Goal: Task Accomplishment & Management: Manage account settings

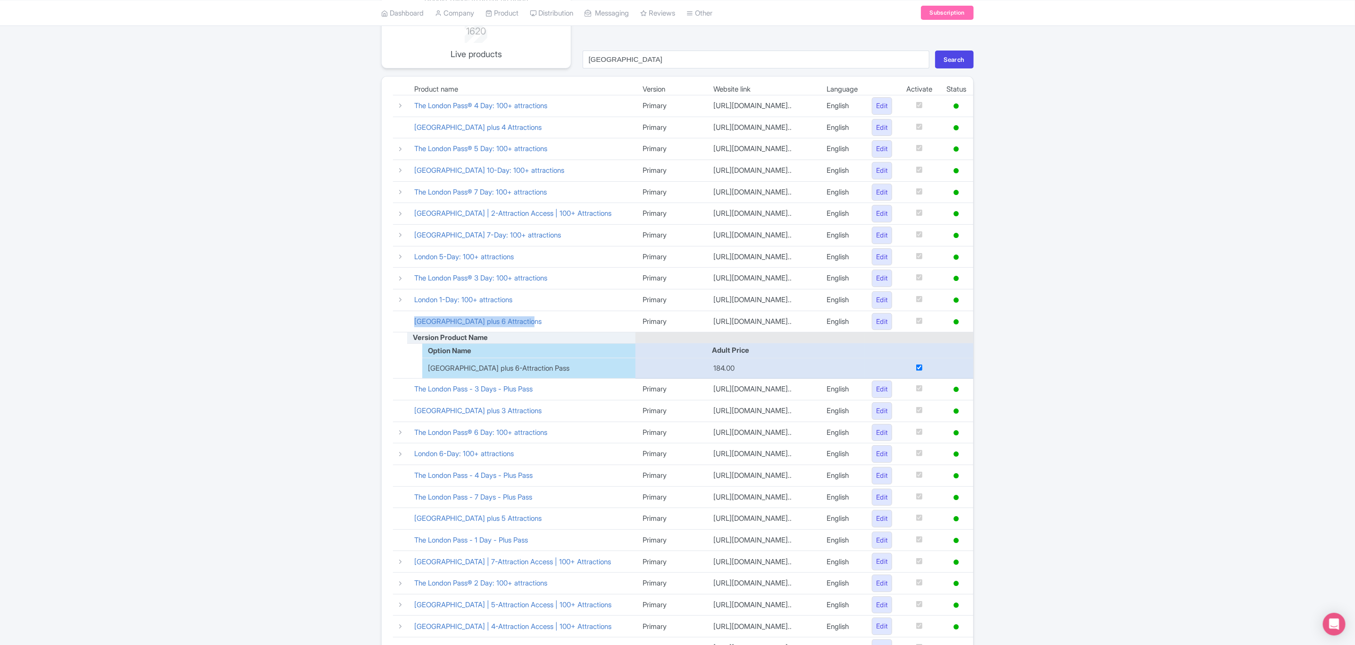
scroll to position [71, 0]
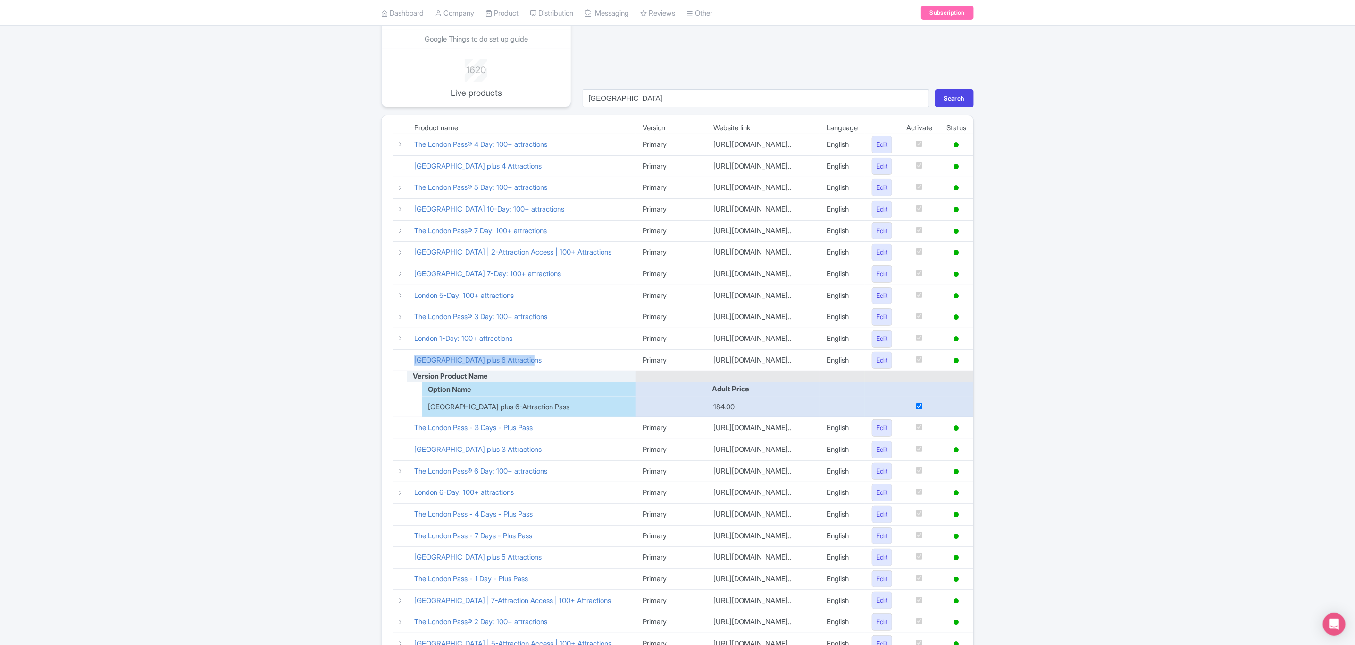
drag, startPoint x: 672, startPoint y: 415, endPoint x: 742, endPoint y: 419, distance: 69.9
click at [742, 371] on td "[URL][DOMAIN_NAME].." at bounding box center [762, 360] width 113 height 22
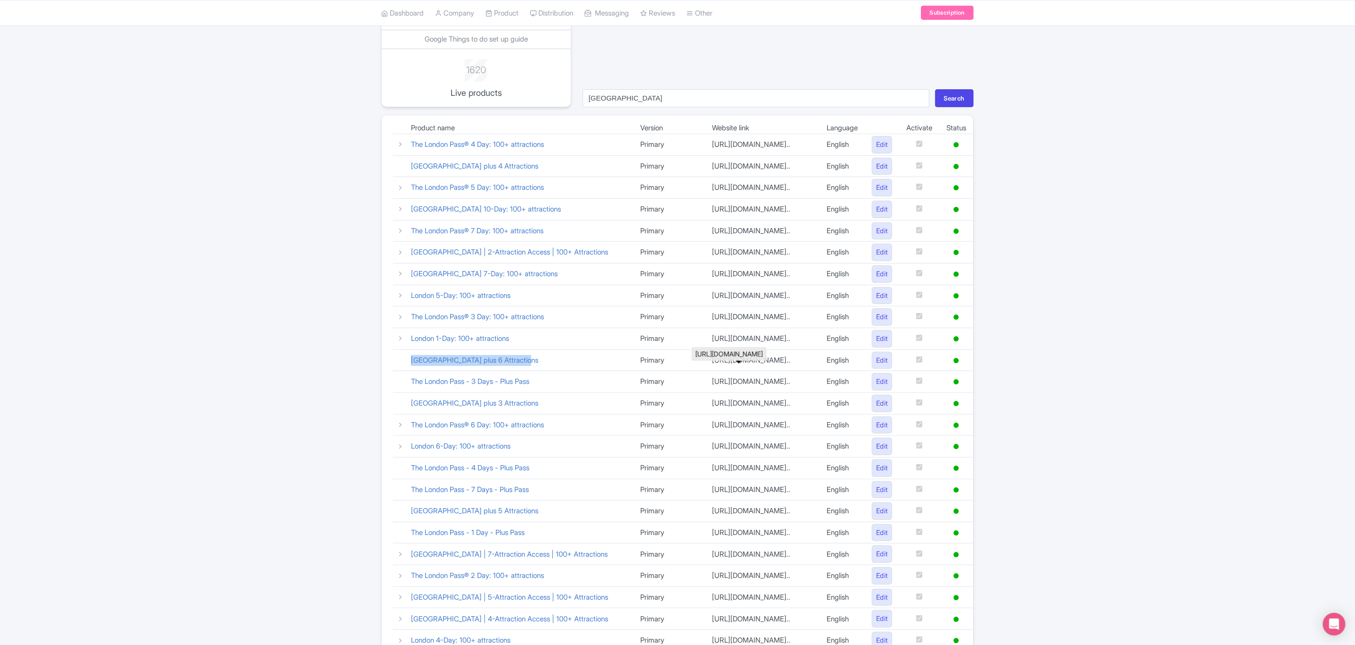
click at [742, 371] on td "[URL][DOMAIN_NAME].." at bounding box center [762, 360] width 115 height 22
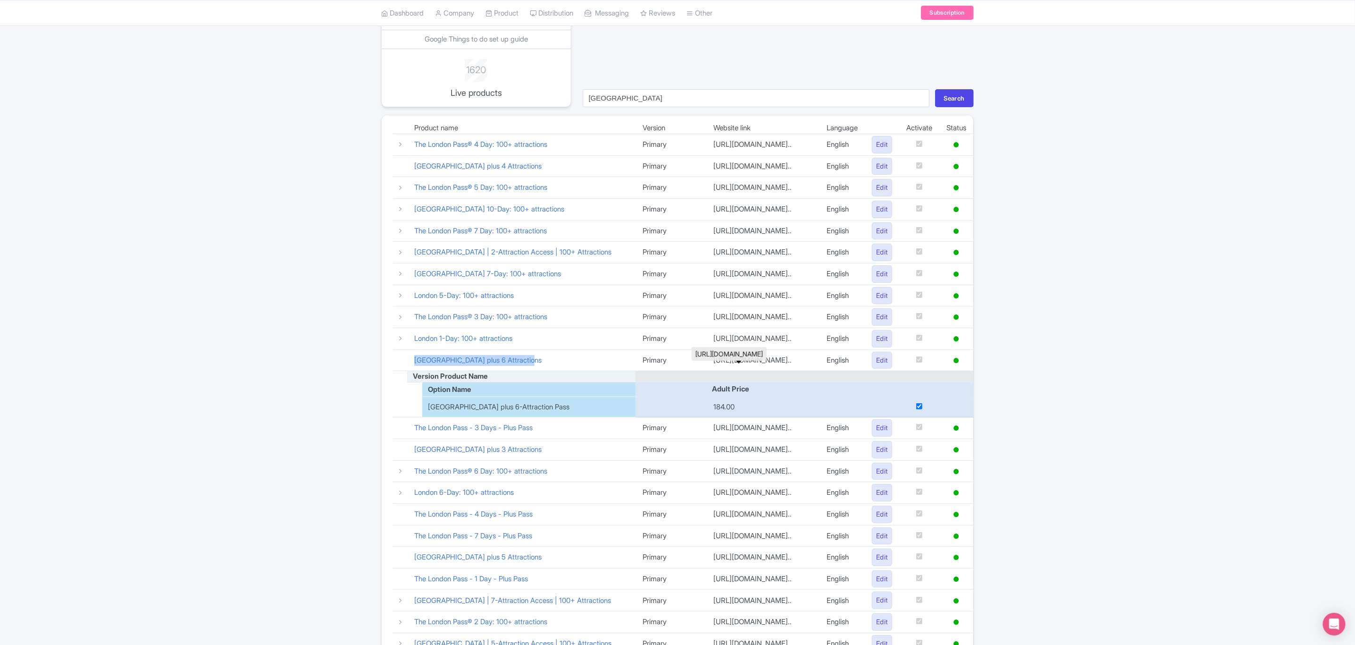
click at [744, 371] on td "[URL][DOMAIN_NAME].." at bounding box center [762, 360] width 113 height 22
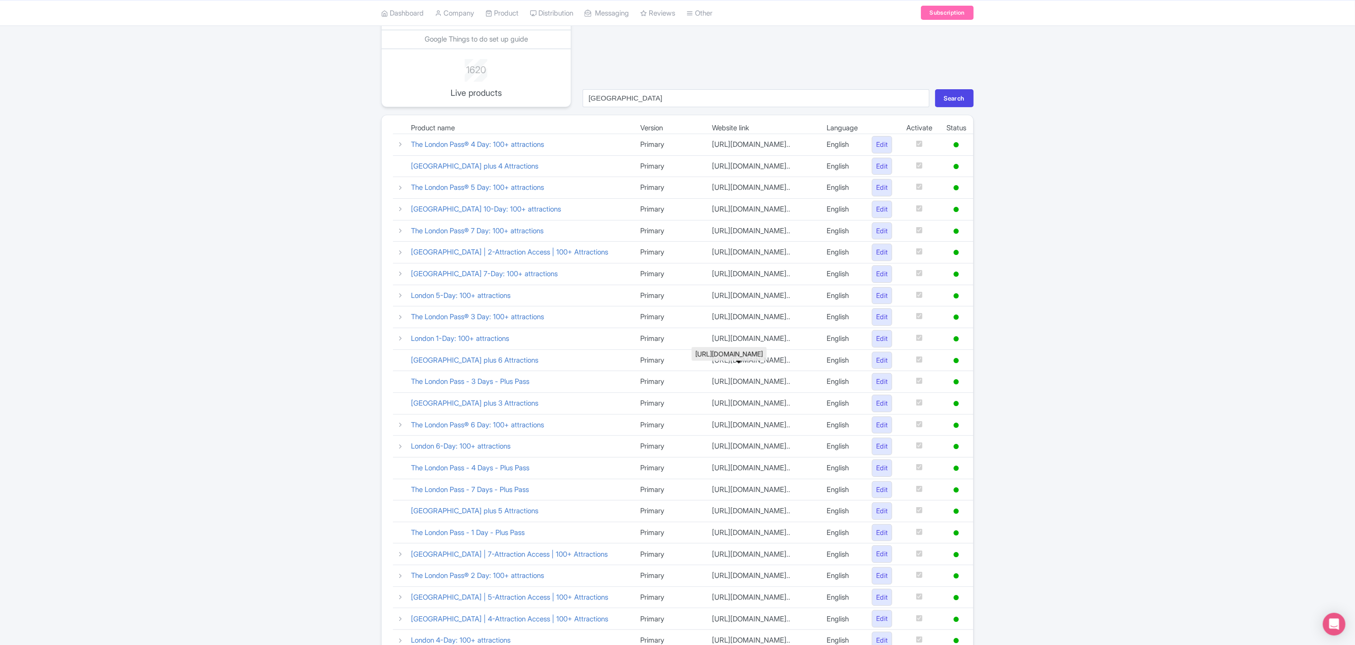
click at [744, 371] on td "[URL][DOMAIN_NAME].." at bounding box center [762, 360] width 115 height 22
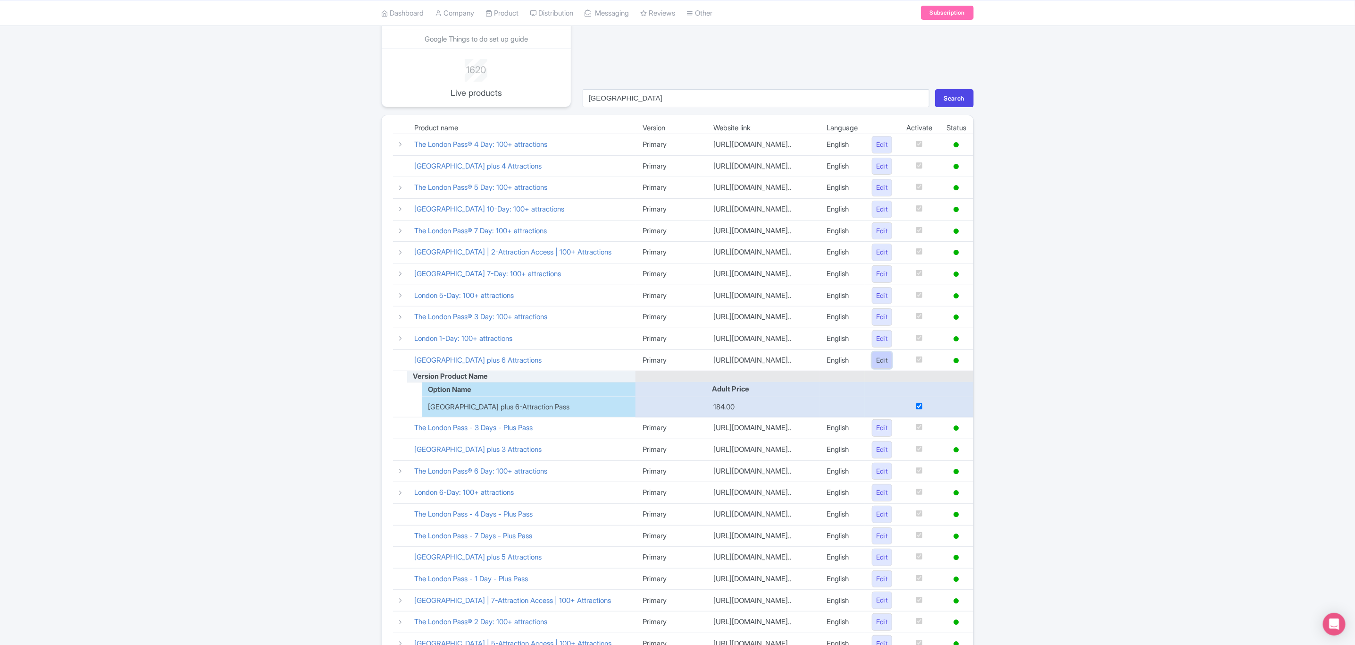
click at [875, 369] on link "Edit" at bounding box center [882, 360] width 20 height 17
click at [880, 369] on link "Edit" at bounding box center [882, 360] width 20 height 17
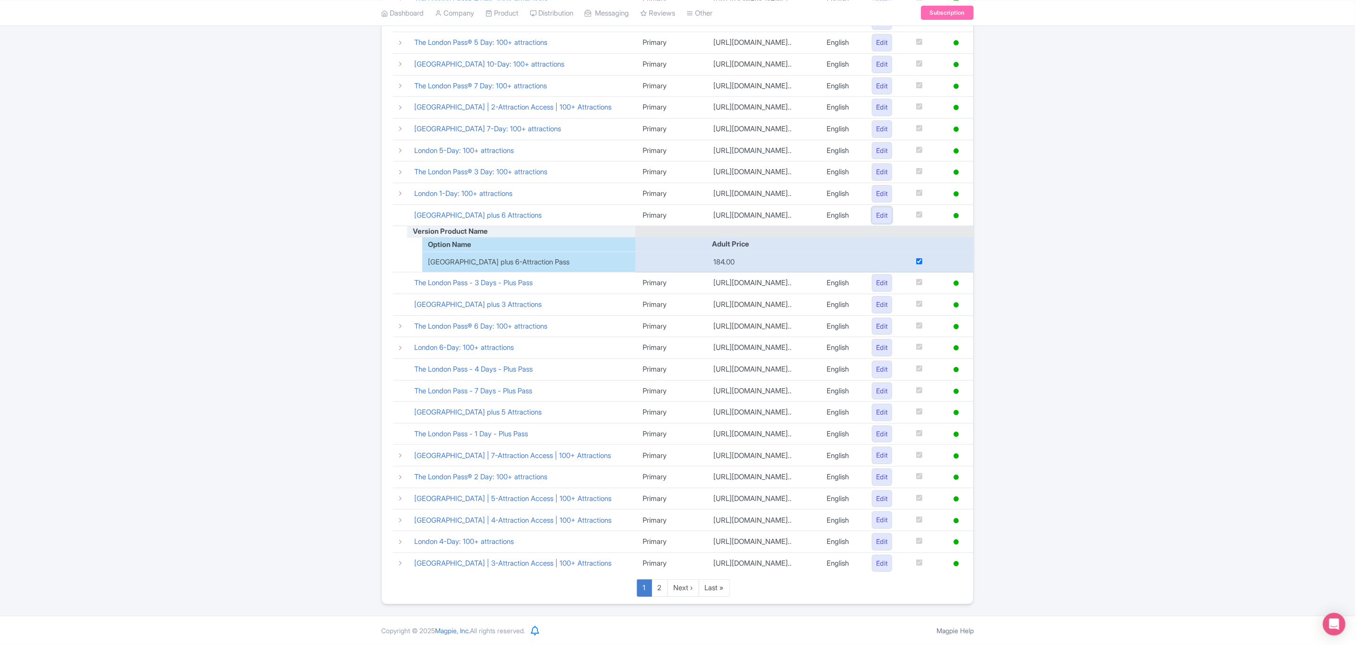
scroll to position [194, 0]
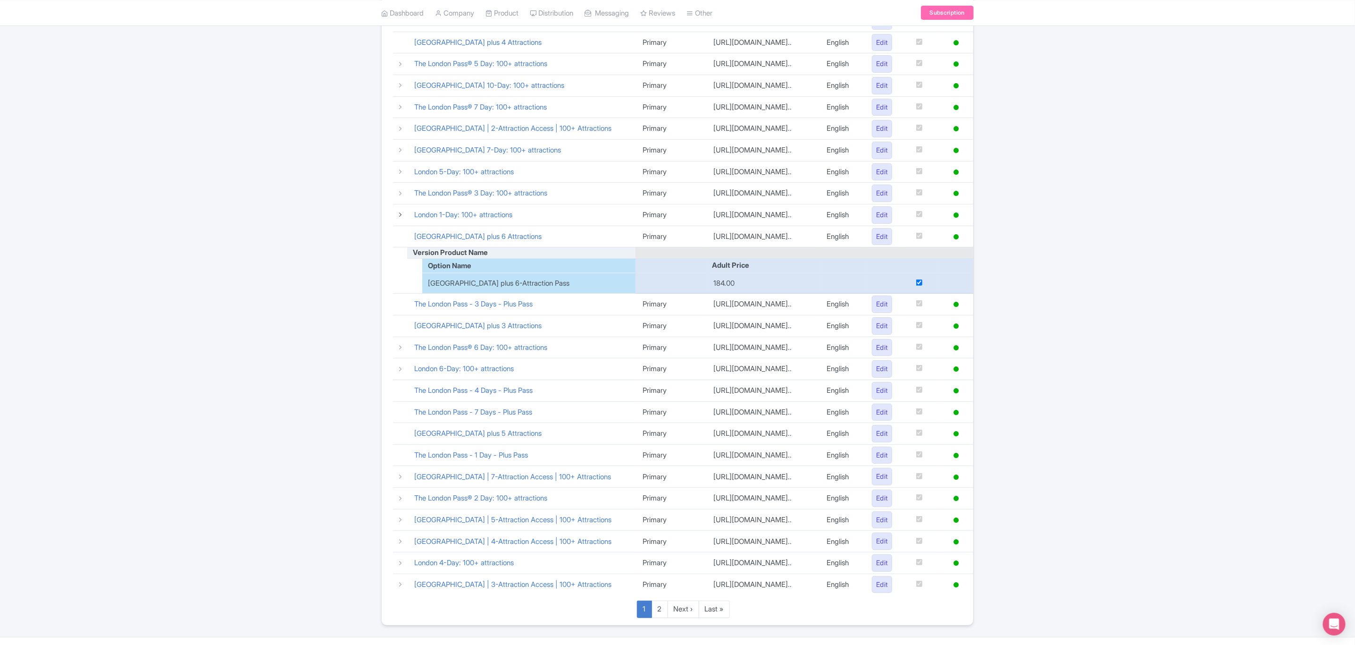
click at [399, 218] on icon at bounding box center [400, 214] width 7 height 7
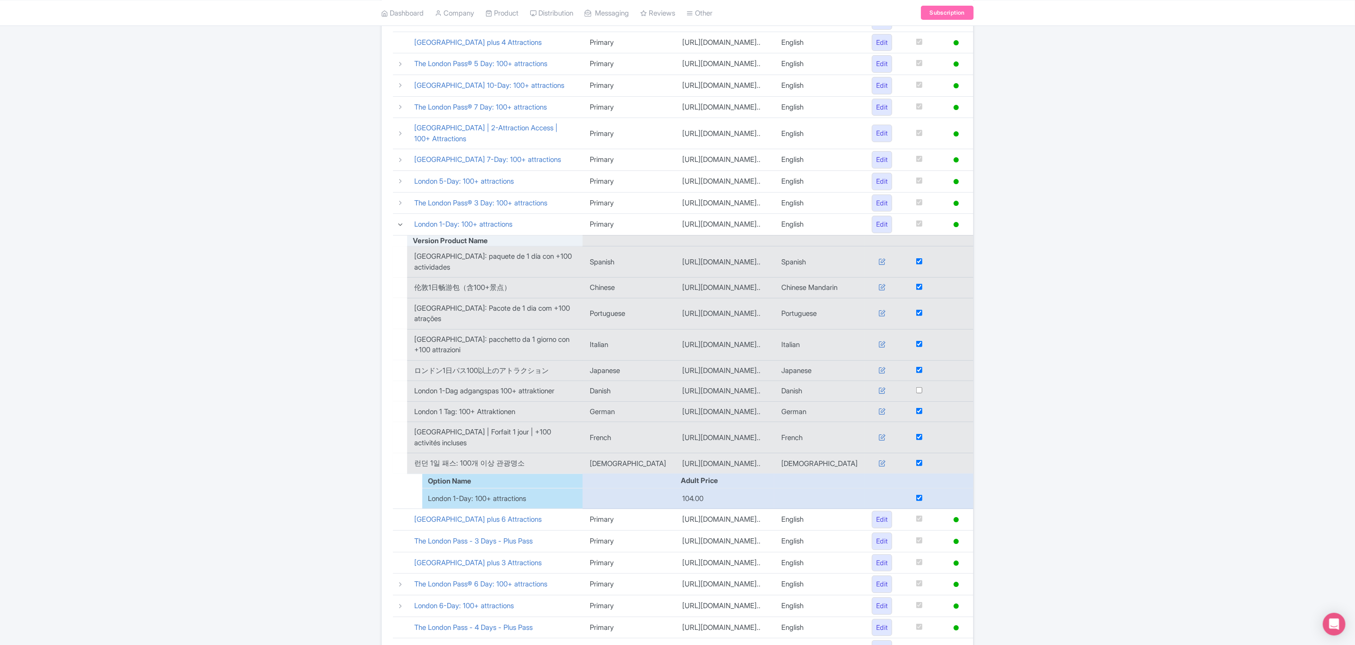
click at [399, 228] on icon at bounding box center [400, 224] width 7 height 7
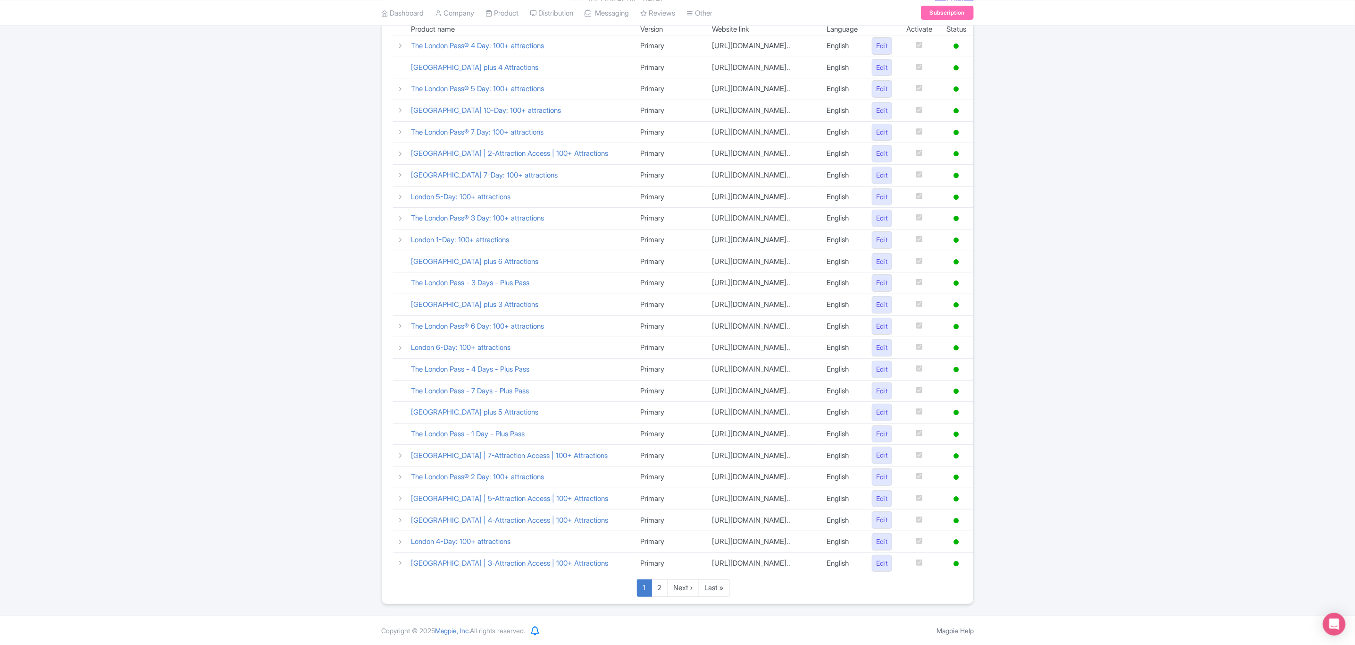
scroll to position [124, 0]
